Goal: Transaction & Acquisition: Purchase product/service

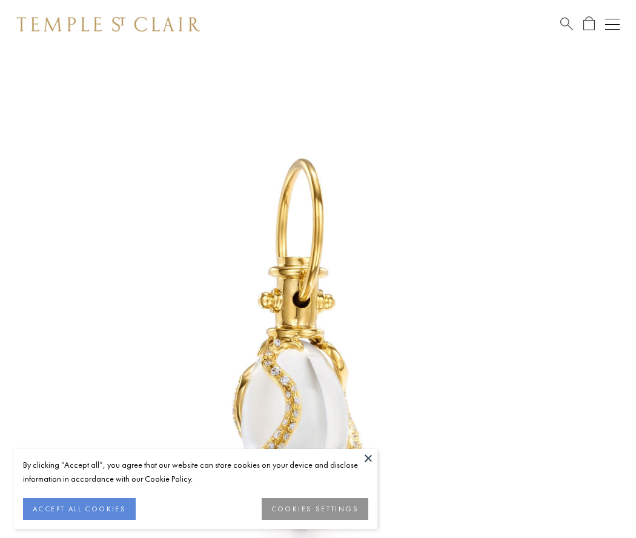
scroll to position [15, 0]
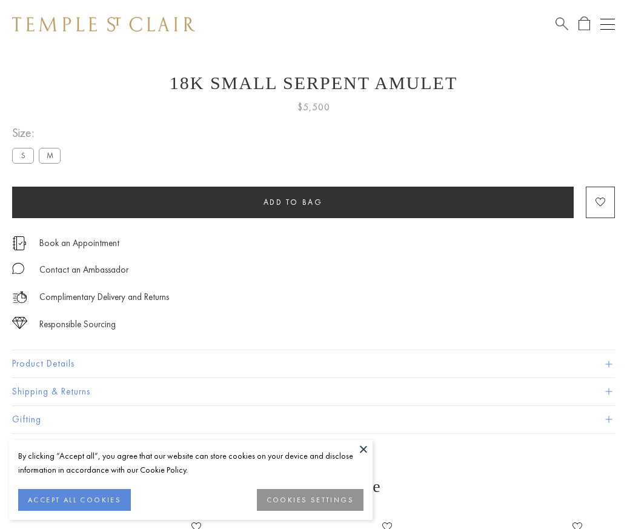
click at [293, 202] on span "Add to bag" at bounding box center [293, 202] width 59 height 10
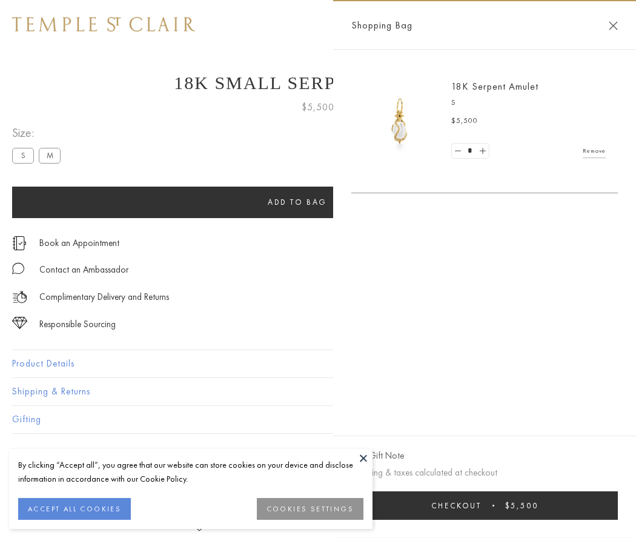
click at [485, 506] on button "Checkout $5,500" at bounding box center [485, 506] width 267 height 28
